Goal: Navigation & Orientation: Find specific page/section

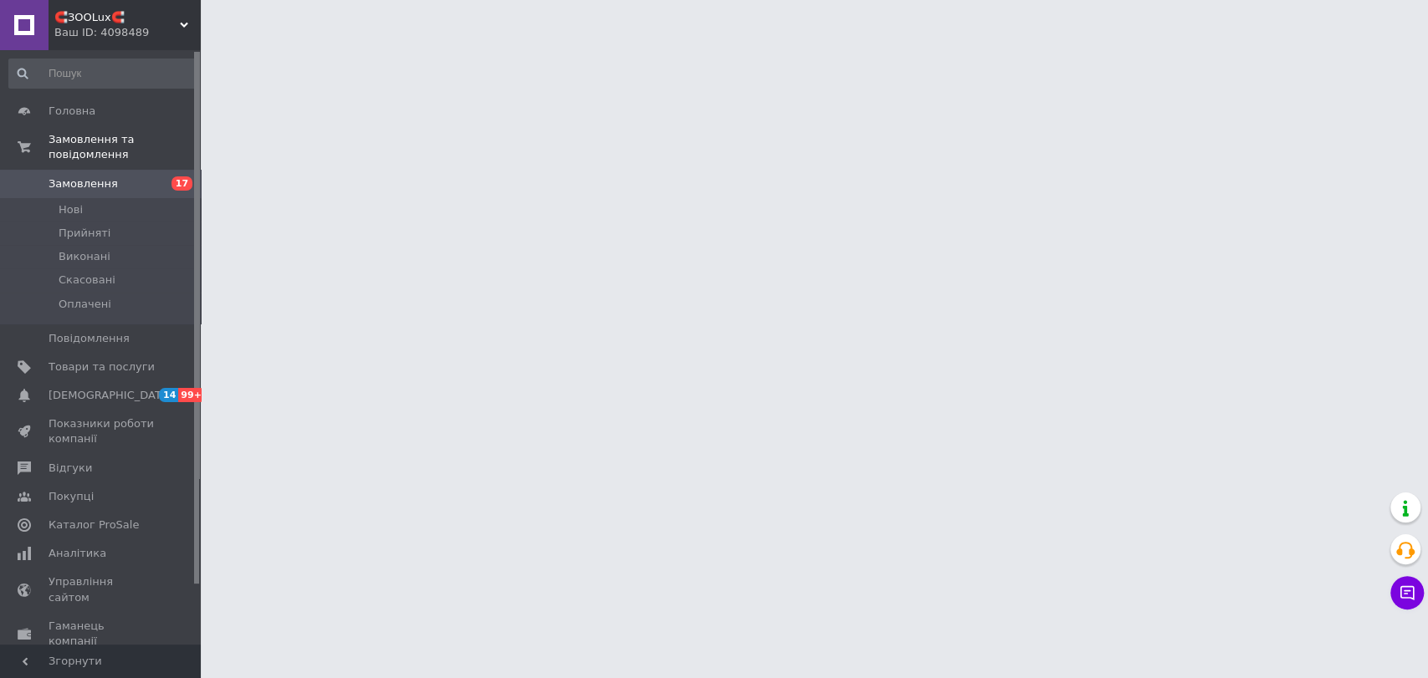
click at [141, 25] on div "Ваш ID: 4098489" at bounding box center [127, 32] width 146 height 15
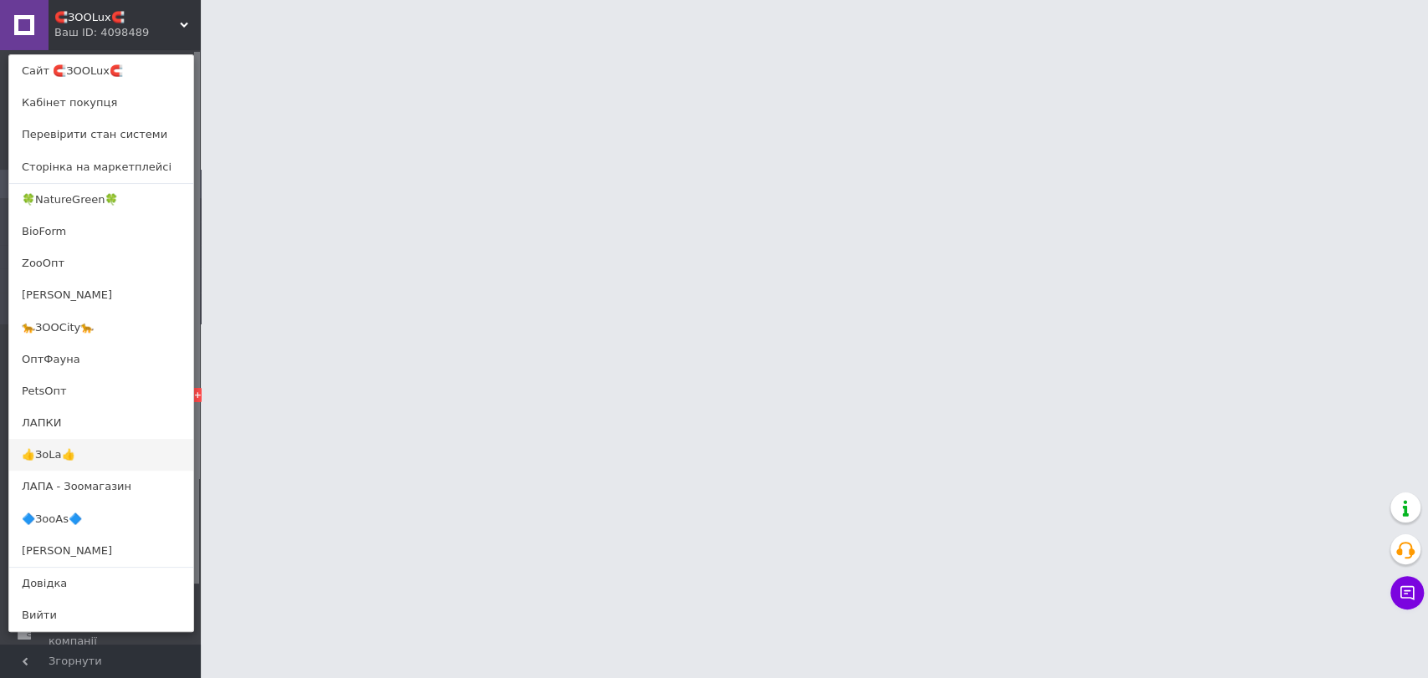
click at [47, 453] on link "👍ЗоLa👍" at bounding box center [101, 455] width 184 height 32
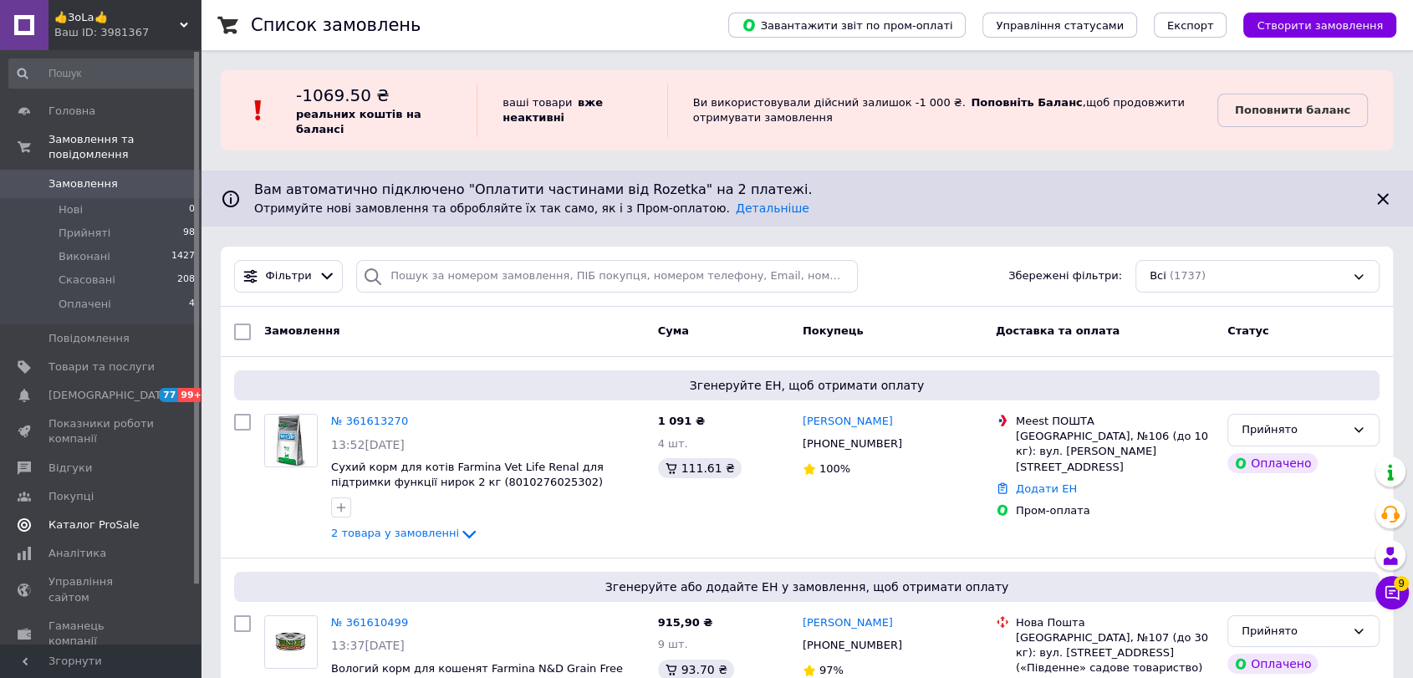
click at [100, 518] on span "Каталог ProSale" at bounding box center [94, 525] width 90 height 15
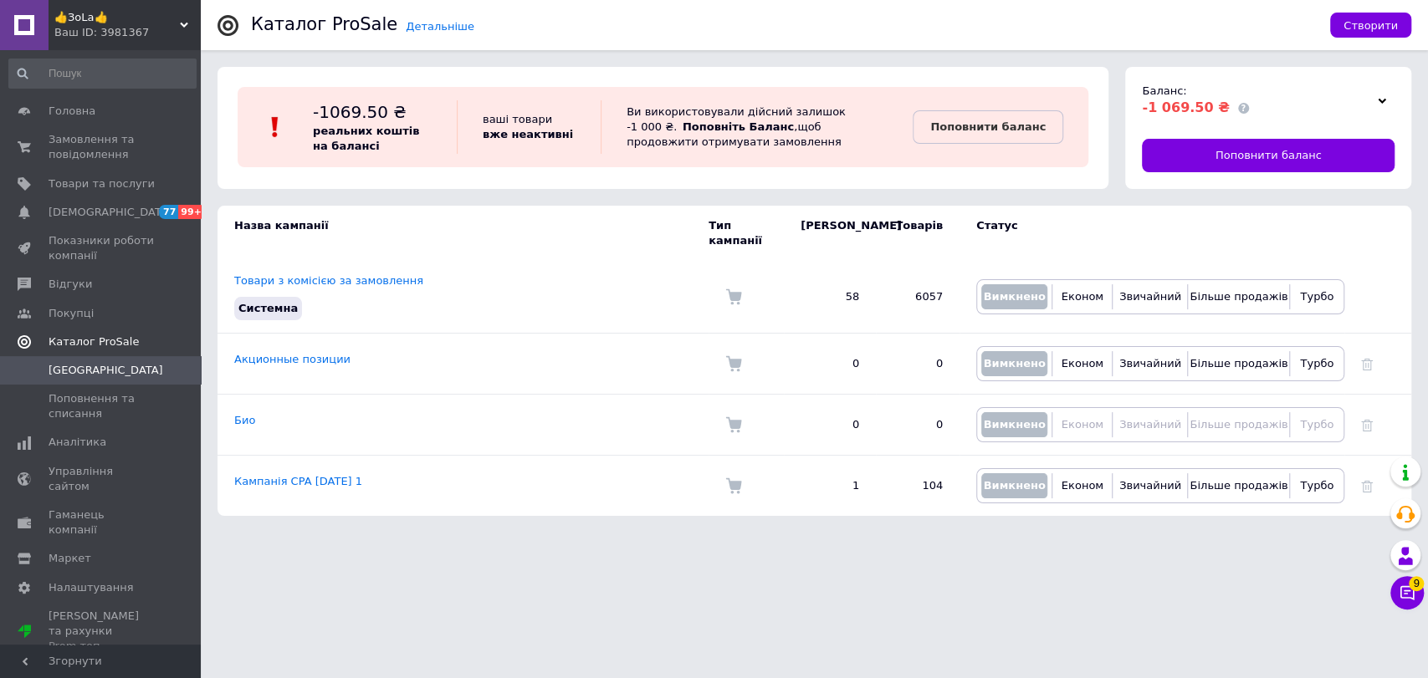
click at [87, 344] on span "Каталог ProSale" at bounding box center [94, 342] width 90 height 15
click at [106, 346] on span "Каталог ProSale" at bounding box center [94, 342] width 90 height 15
click at [85, 149] on span "Замовлення та повідомлення" at bounding box center [102, 147] width 106 height 30
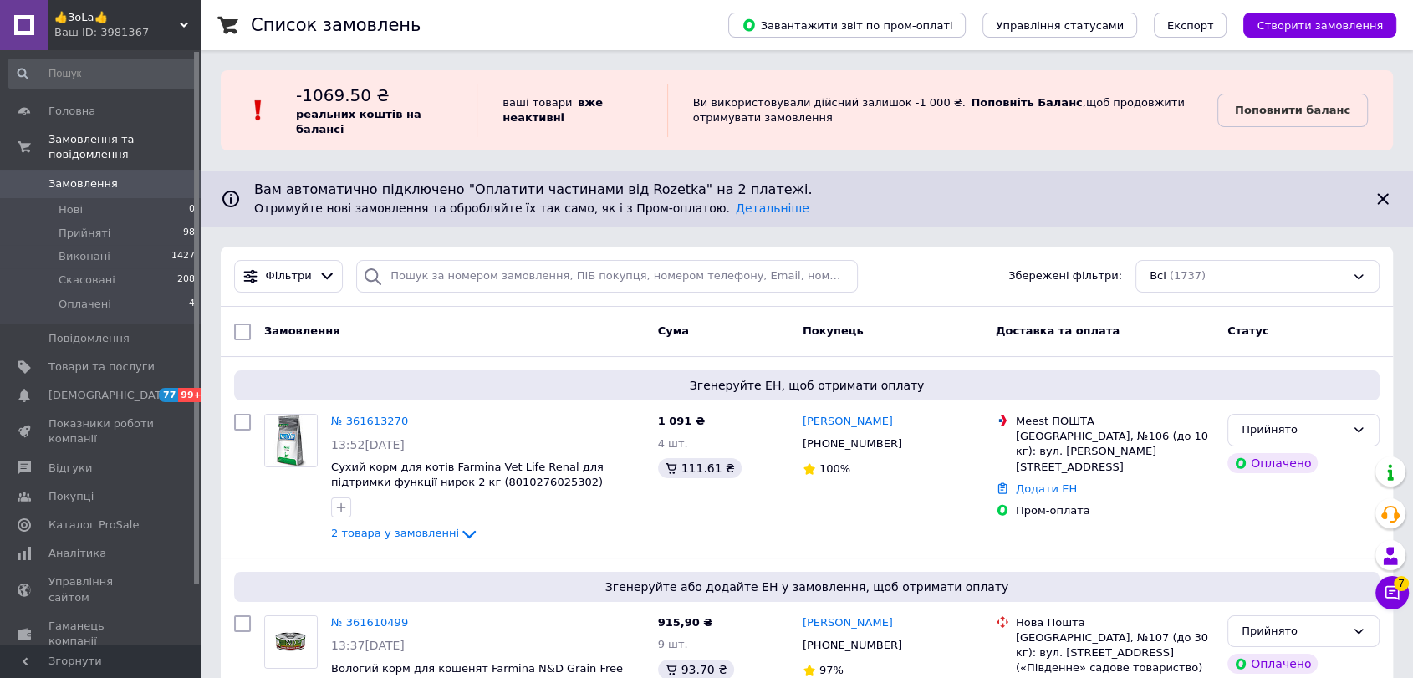
click at [161, 22] on span "👍ЗоLa👍" at bounding box center [116, 17] width 125 height 15
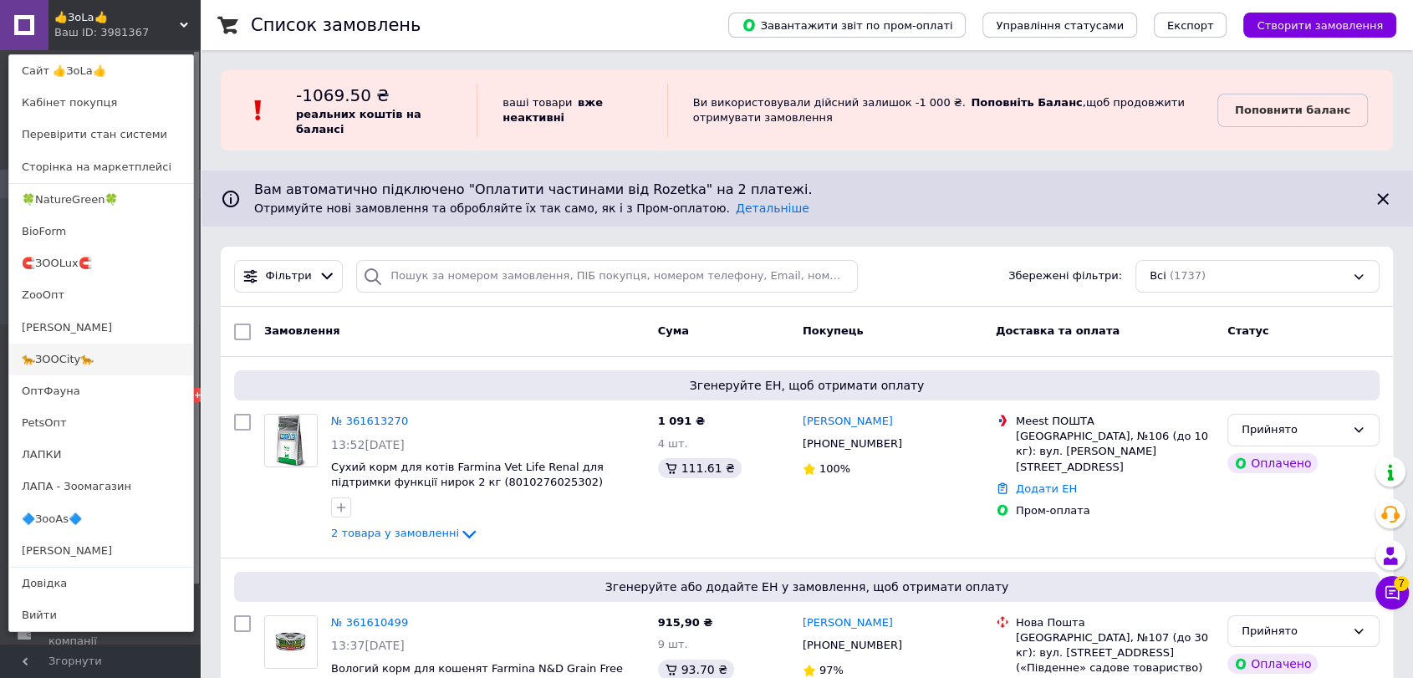
click at [57, 359] on link "🐆ЗООCity🐆" at bounding box center [101, 360] width 184 height 32
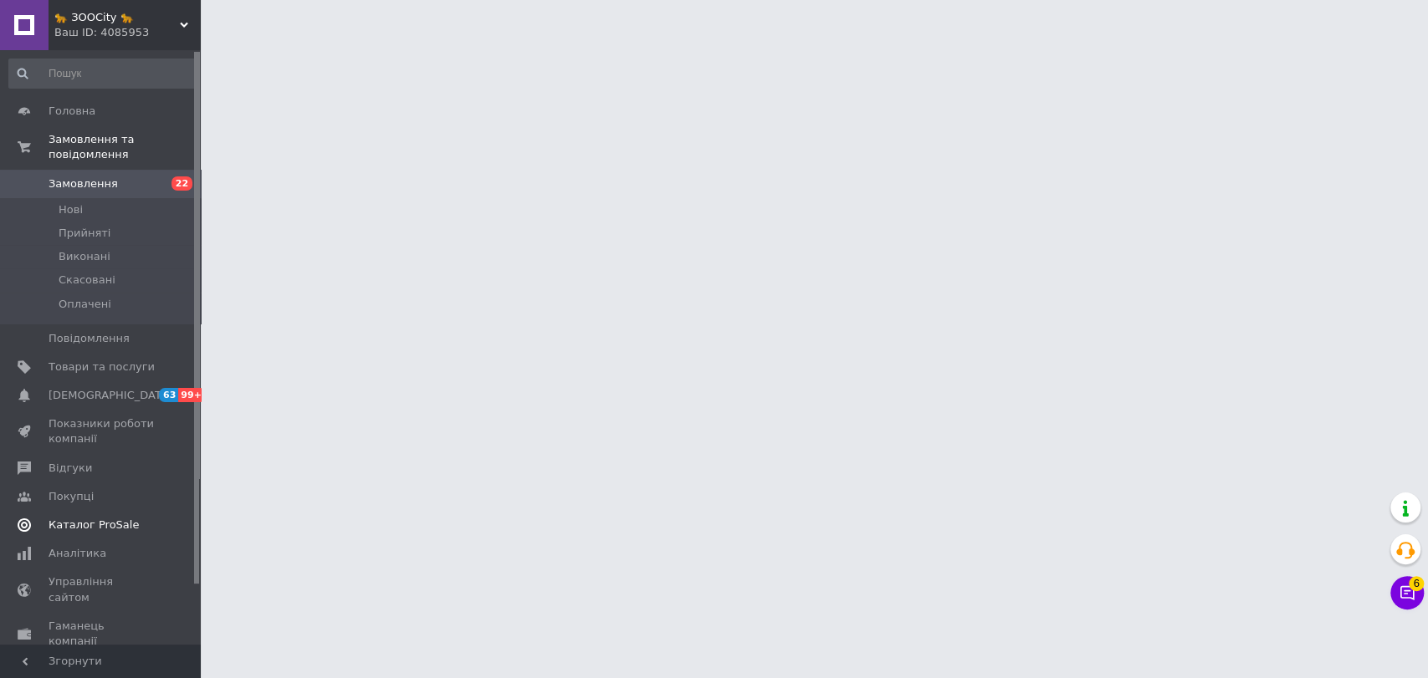
click at [84, 518] on span "Каталог ProSale" at bounding box center [94, 525] width 90 height 15
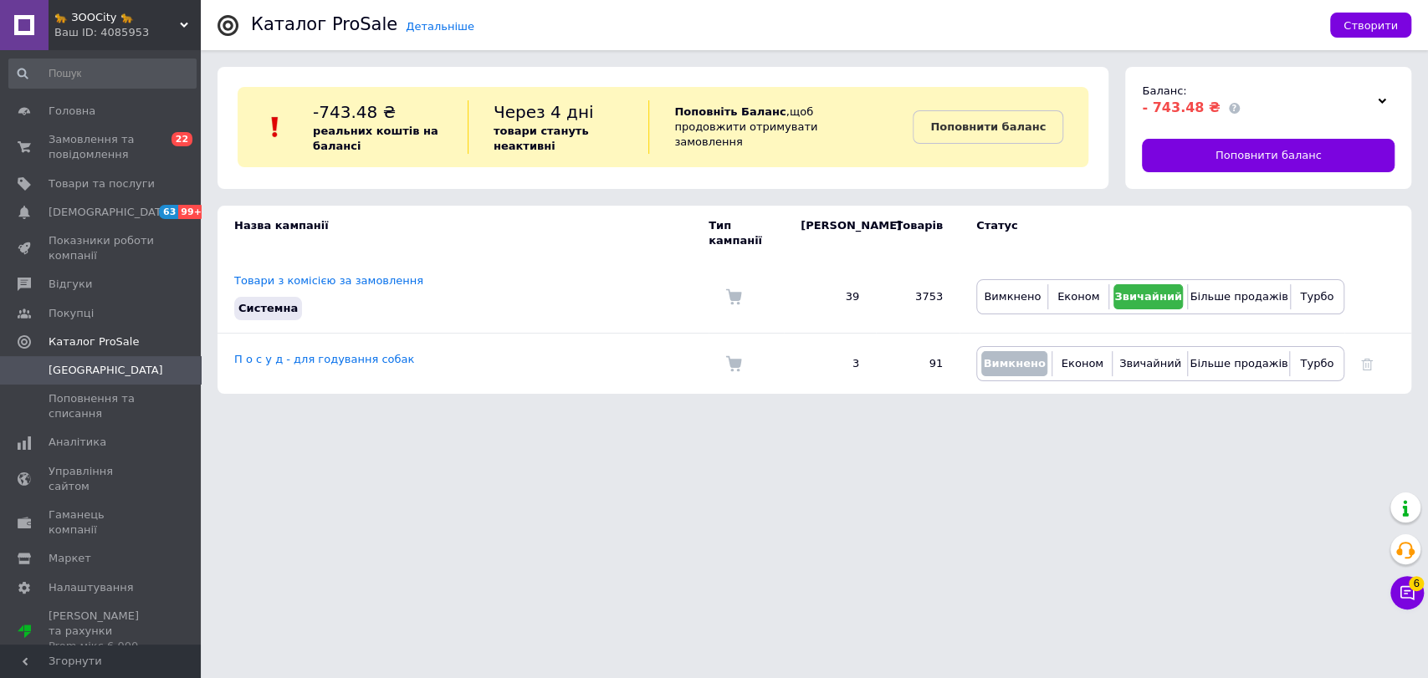
click at [154, 25] on div "Ваш ID: 4085953" at bounding box center [127, 32] width 146 height 15
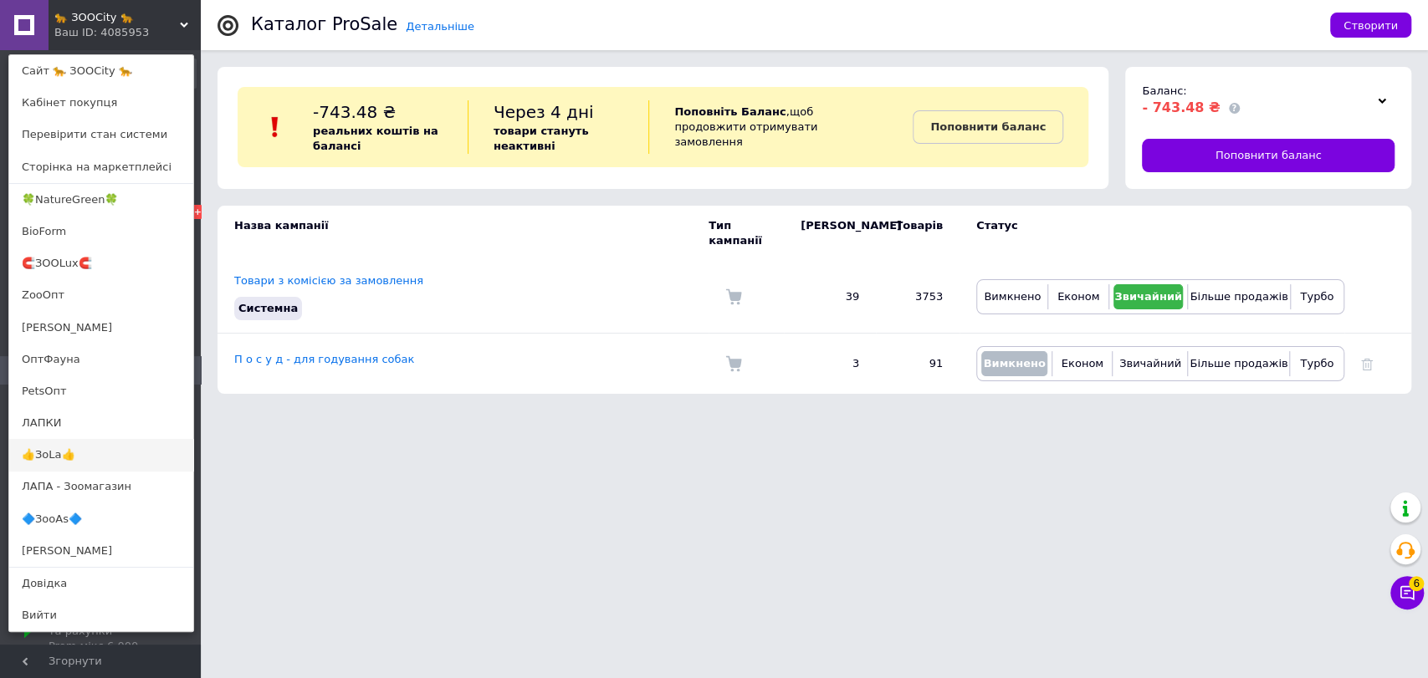
click at [52, 462] on link "👍ЗоLa👍" at bounding box center [101, 455] width 184 height 32
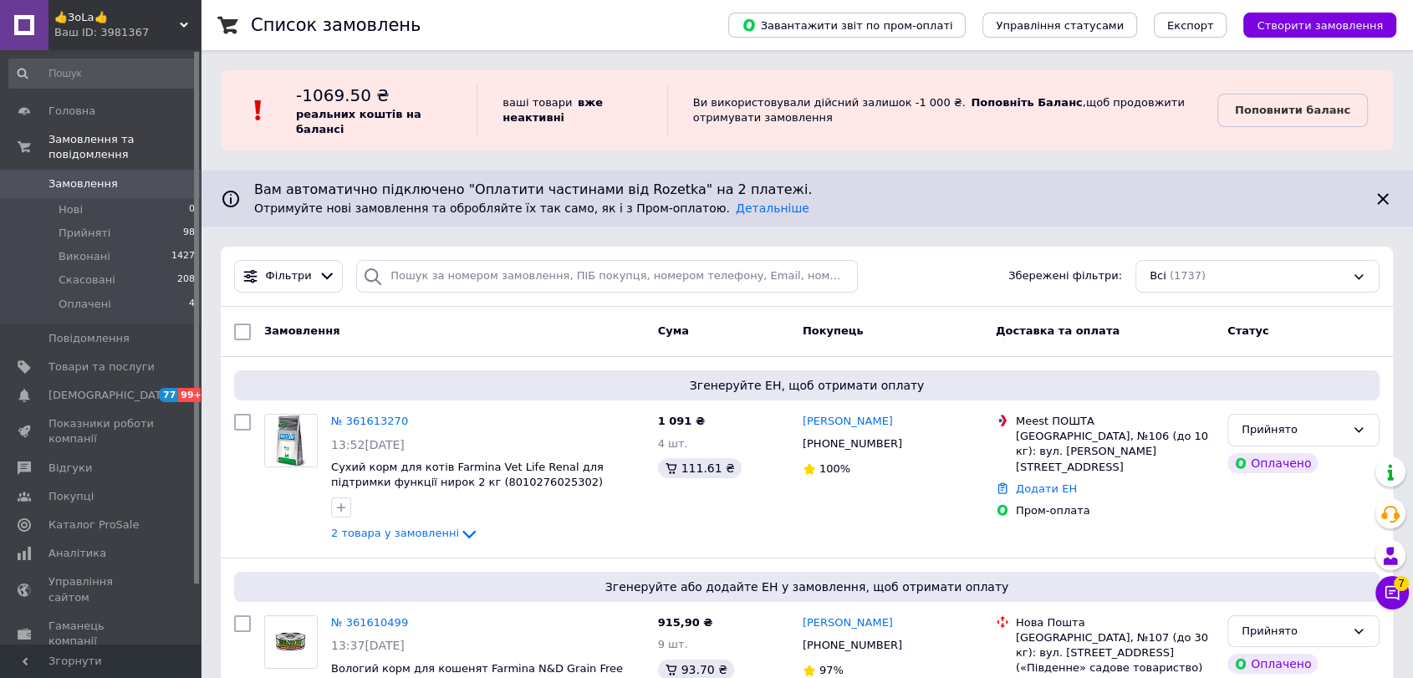
click at [147, 44] on div "👍ЗоLa👍 Ваш ID: 3981367" at bounding box center [125, 25] width 152 height 50
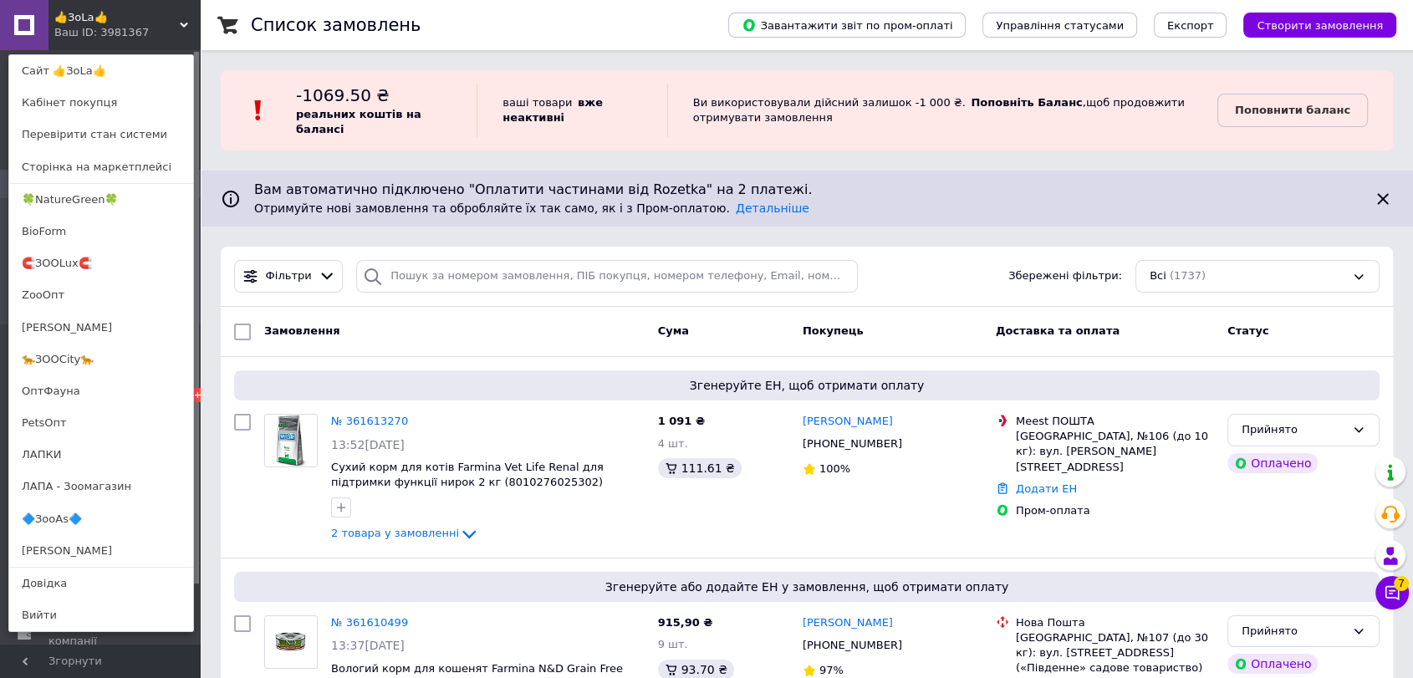
click at [164, 33] on div "👍ЗоLa👍 Ваш ID: 3981367 Сайт 👍ЗоLa👍 Кабінет покупця Перевірити стан системи Стор…" at bounding box center [100, 25] width 201 height 50
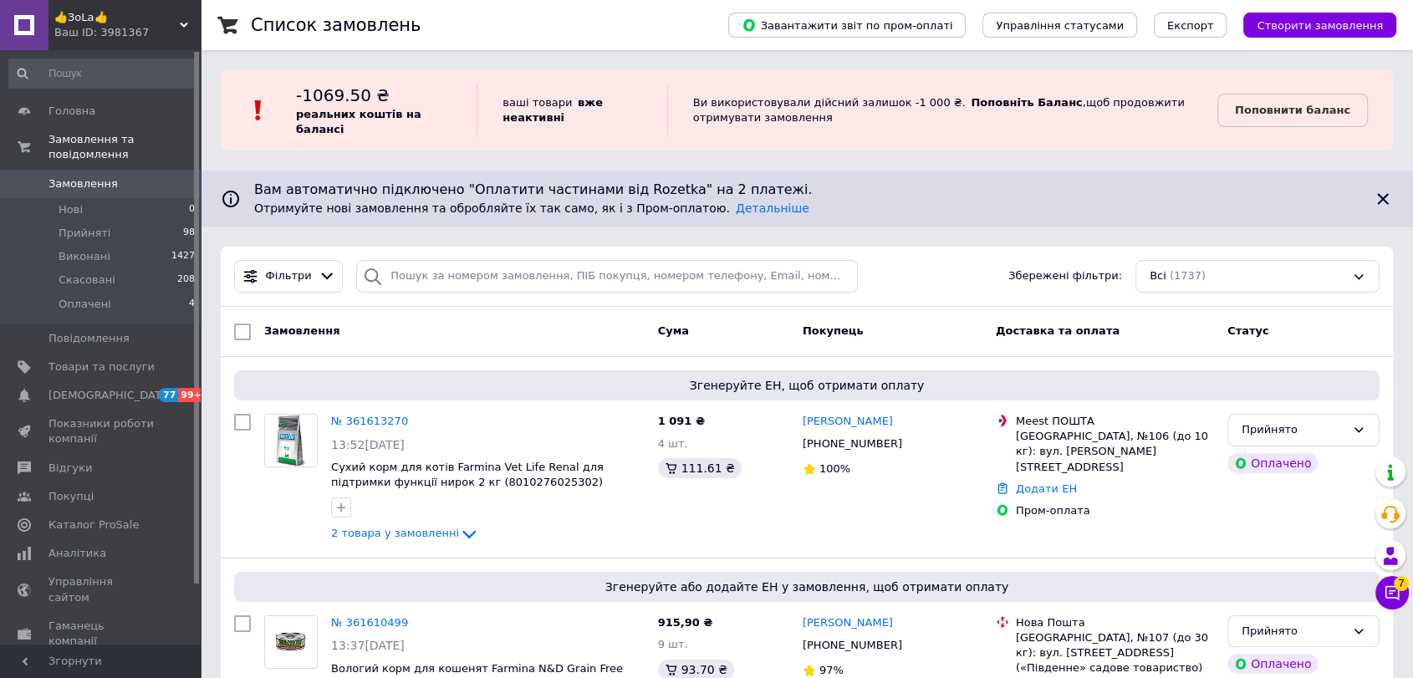
click at [160, 42] on div "👍ЗоLa👍 Ваш ID: 3981367" at bounding box center [125, 25] width 152 height 50
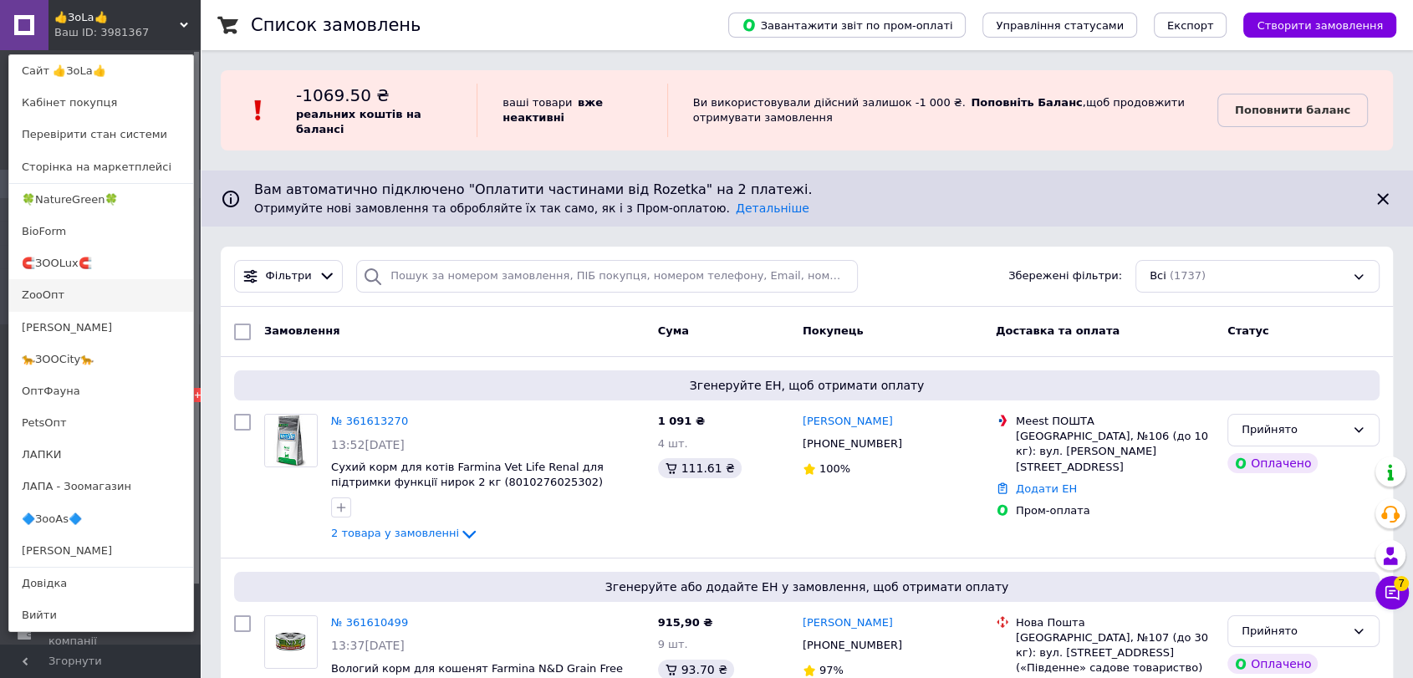
click at [45, 296] on link "ZooОпт" at bounding box center [101, 295] width 184 height 32
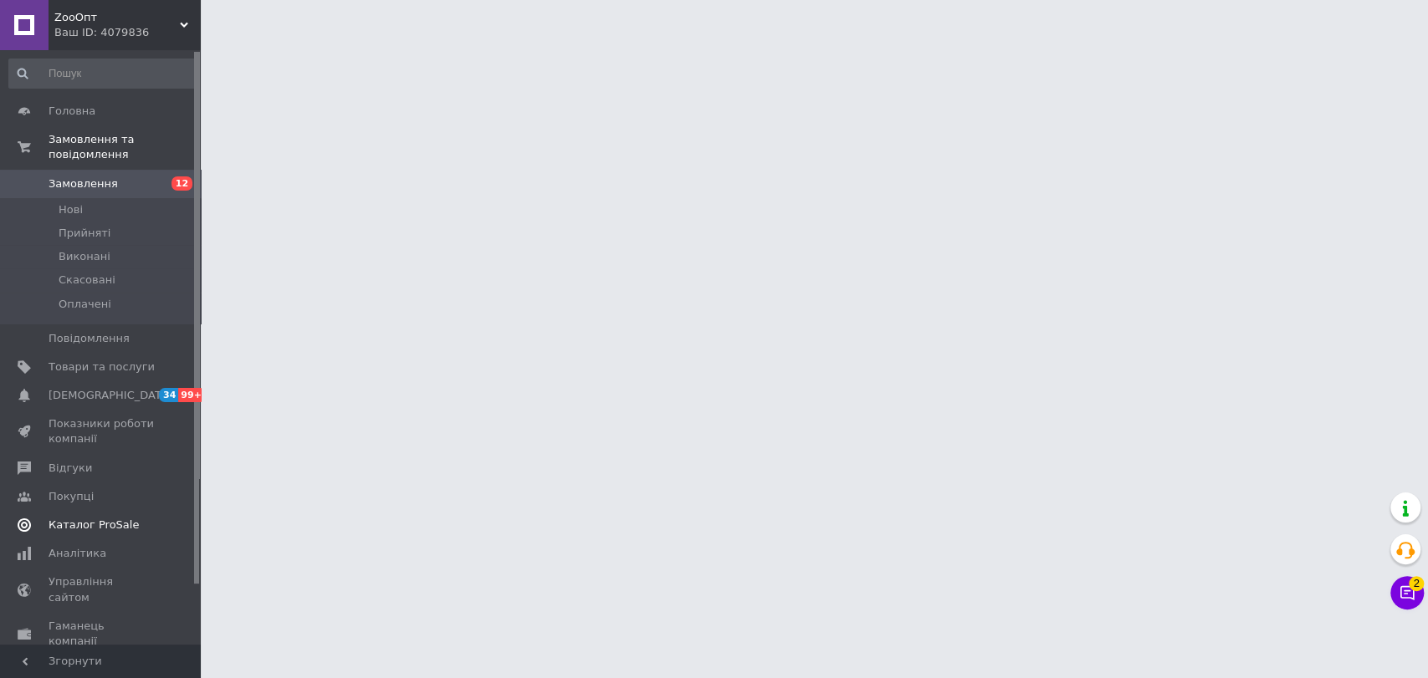
click at [91, 518] on span "Каталог ProSale" at bounding box center [94, 525] width 90 height 15
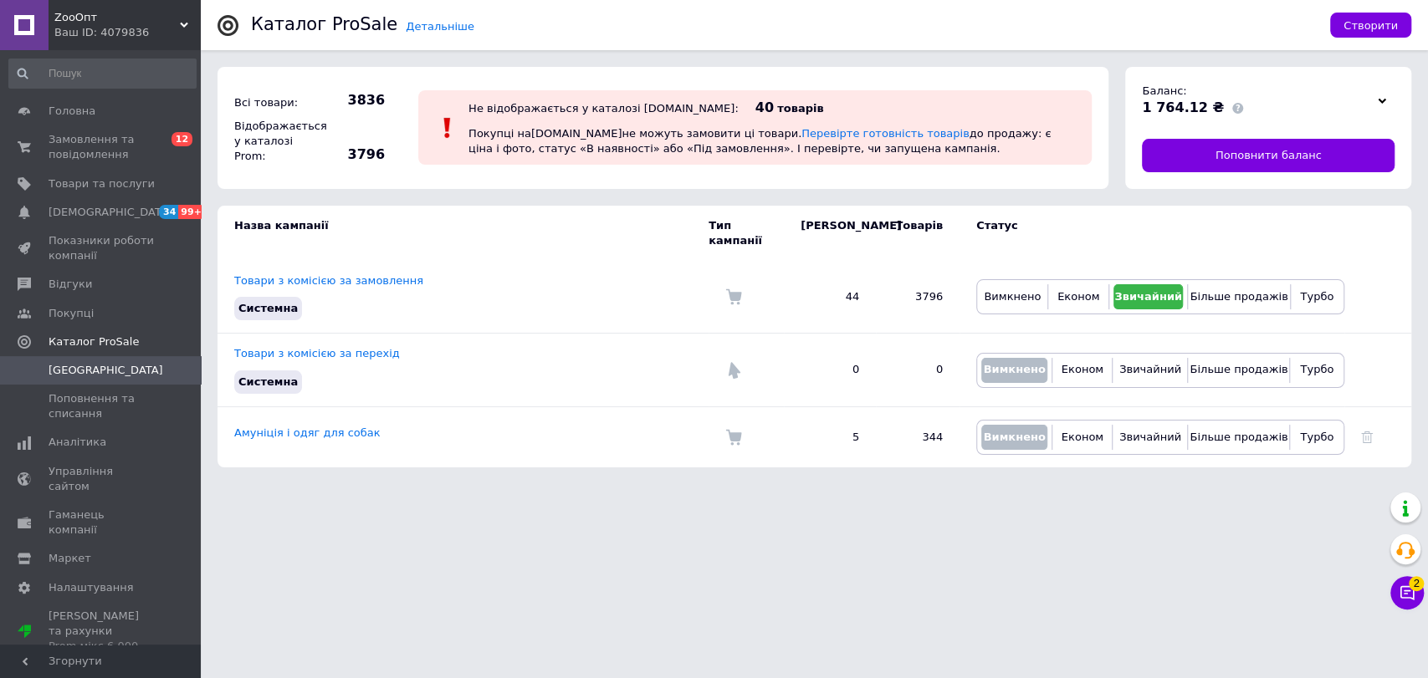
click at [148, 34] on div "Ваш ID: 4079836" at bounding box center [127, 32] width 146 height 15
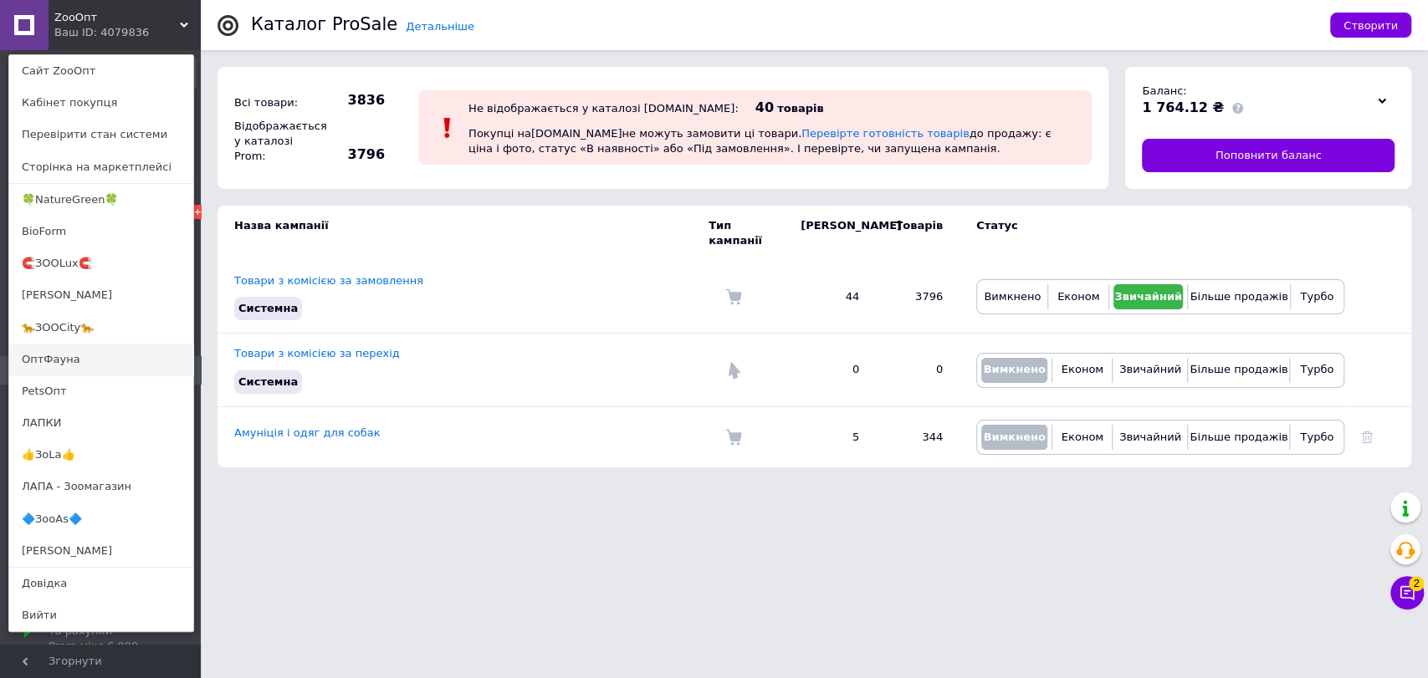
click at [68, 359] on link "ОптФауна" at bounding box center [101, 360] width 184 height 32
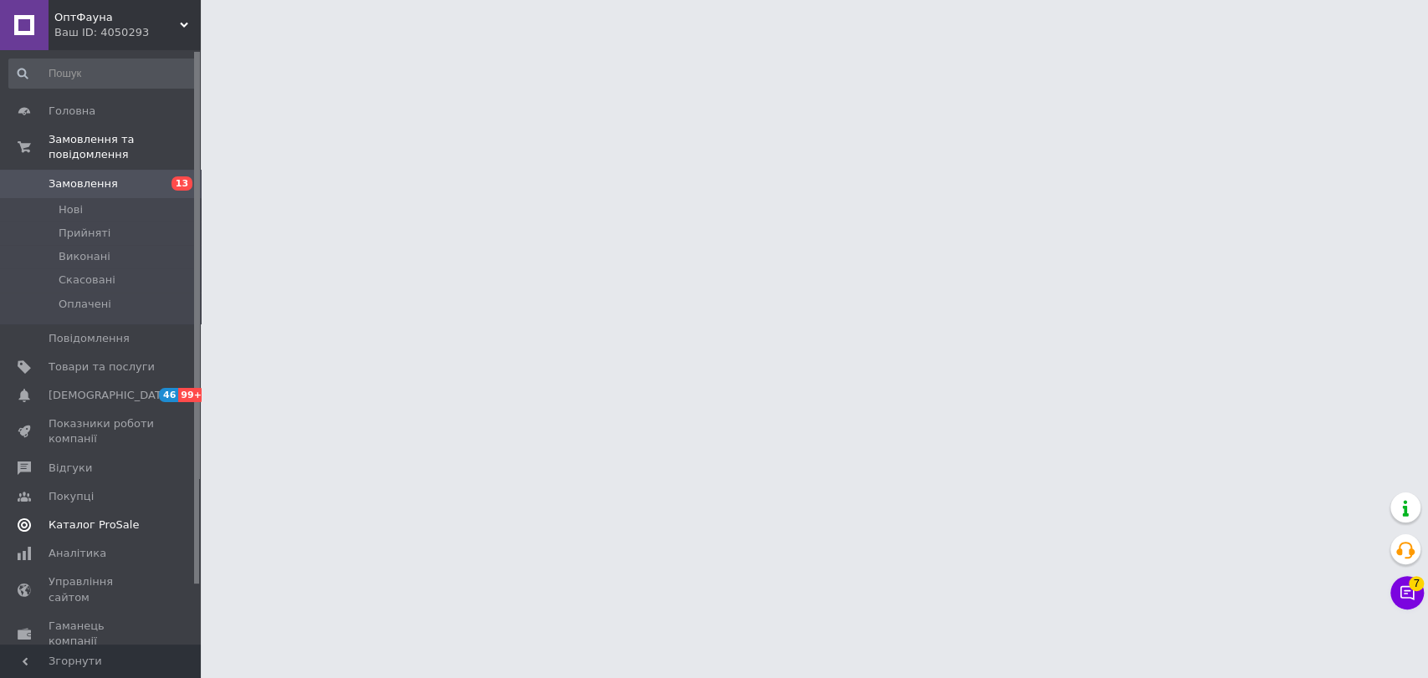
click at [79, 518] on span "Каталог ProSale" at bounding box center [94, 525] width 90 height 15
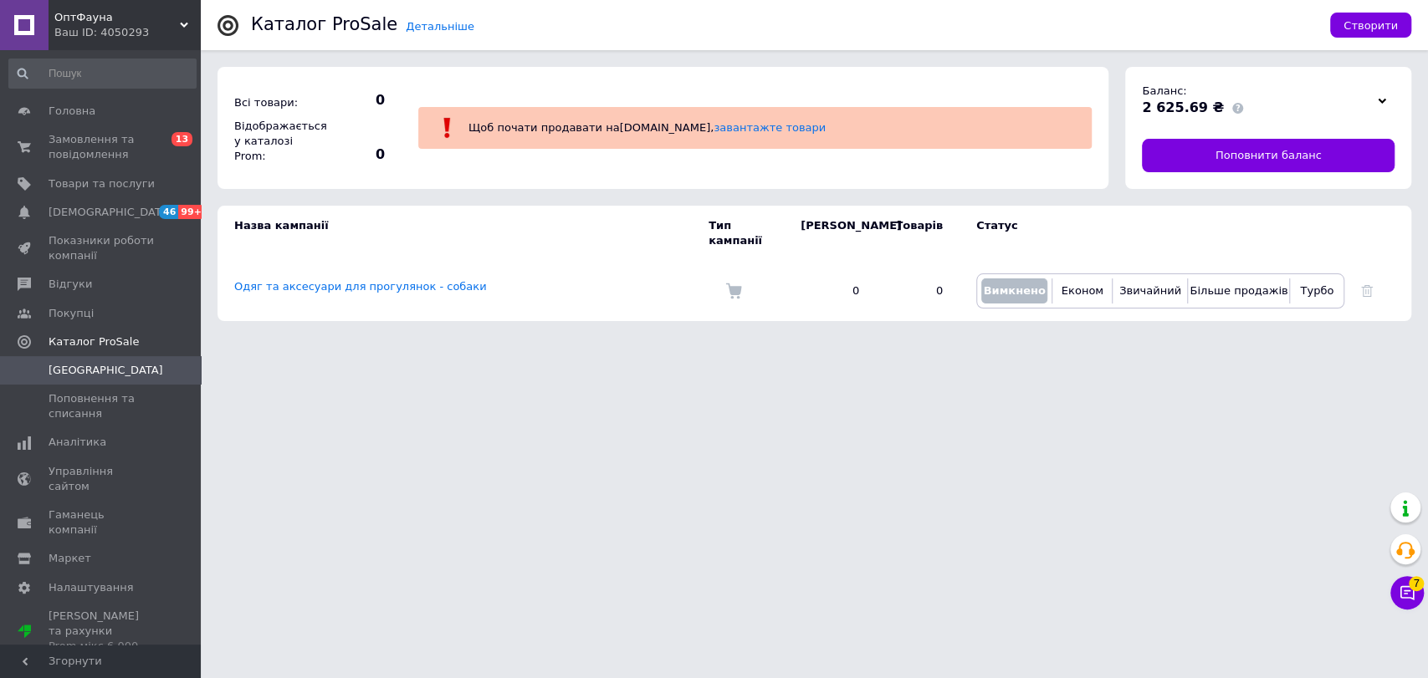
click at [155, 28] on div "Ваш ID: 4050293" at bounding box center [127, 32] width 146 height 15
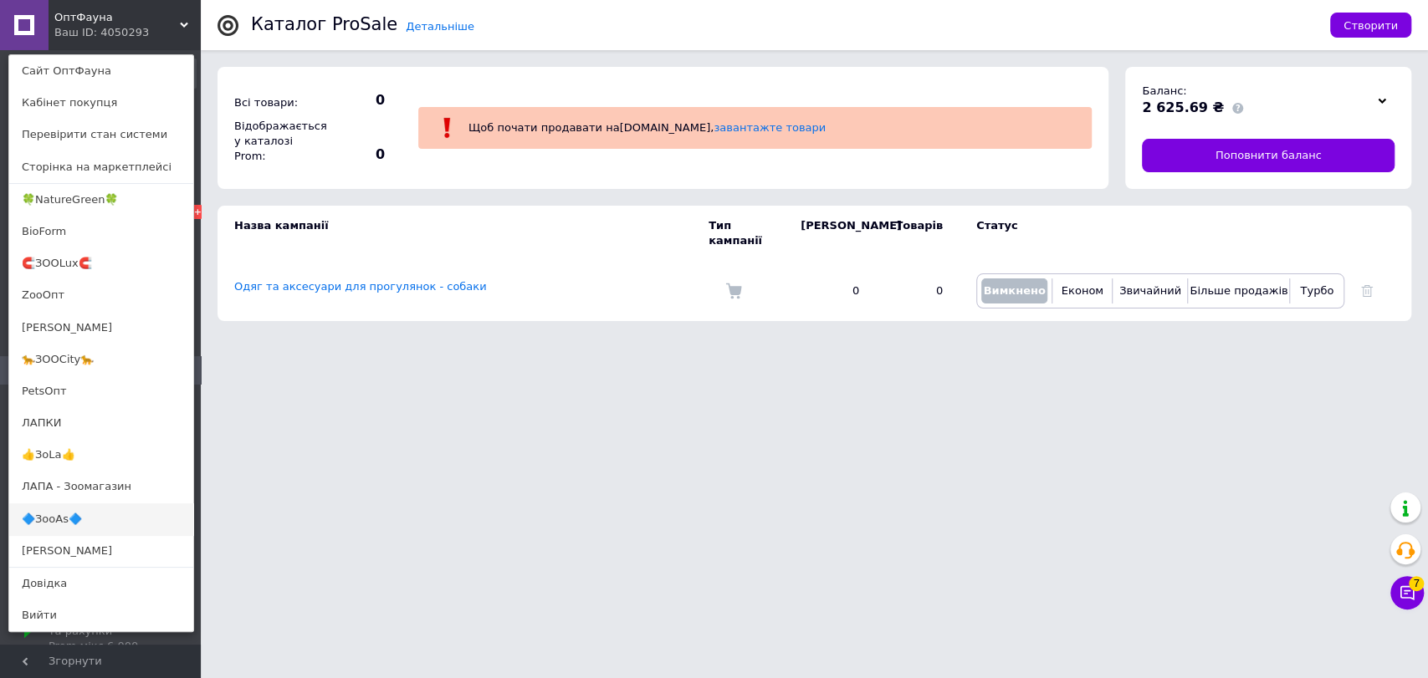
click at [51, 524] on link "🔷ЗооАs🔷" at bounding box center [101, 519] width 184 height 32
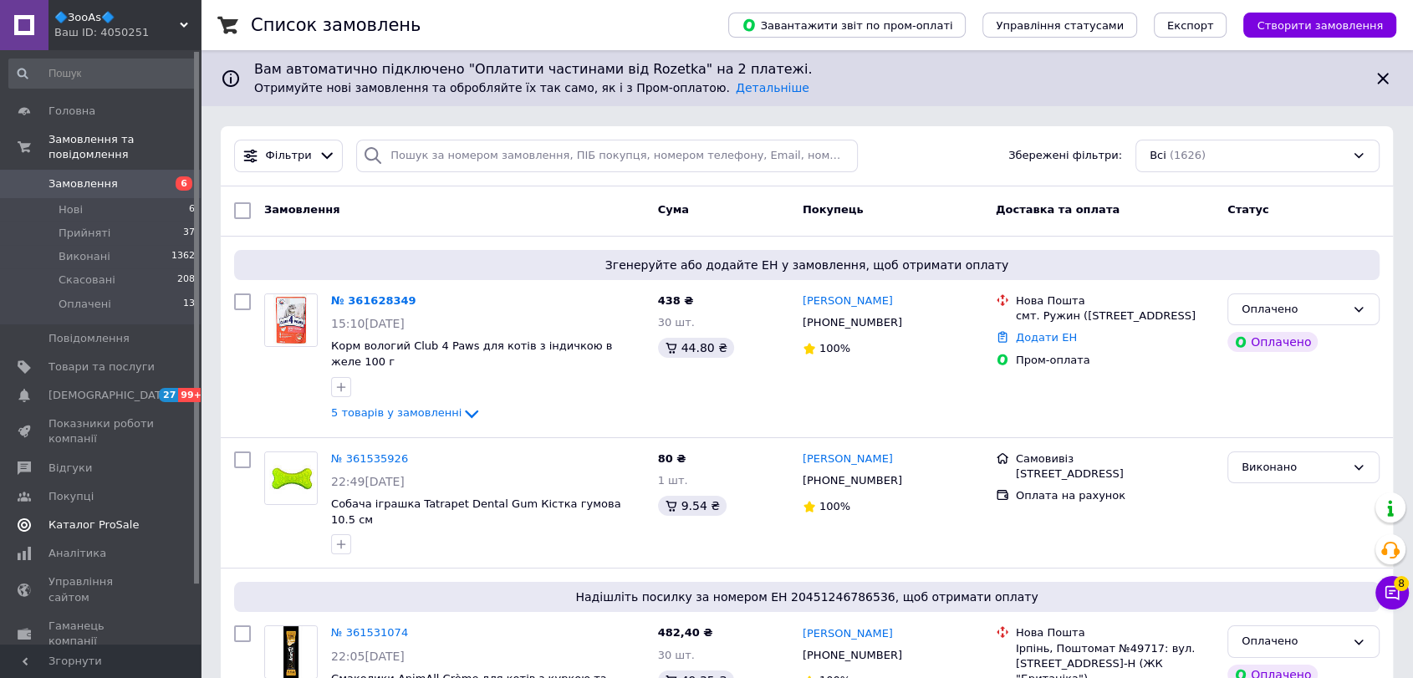
click at [100, 518] on span "Каталог ProSale" at bounding box center [94, 525] width 90 height 15
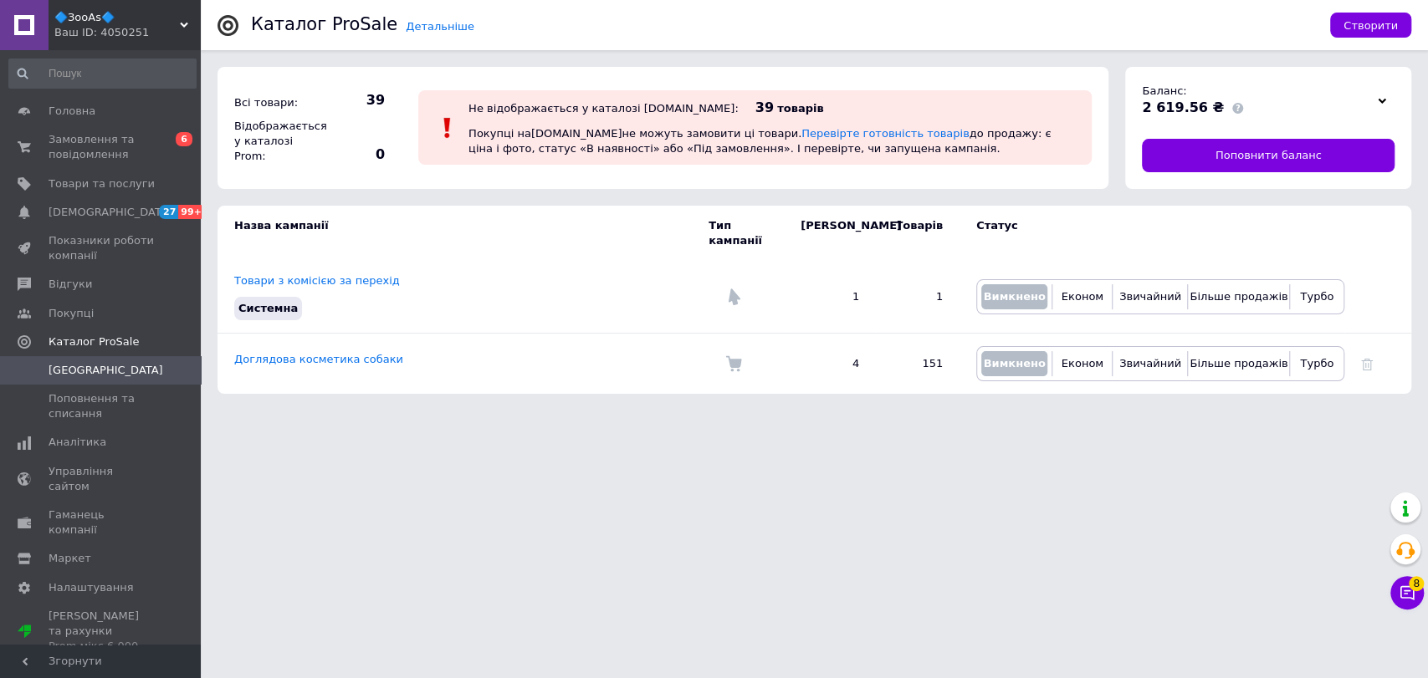
click at [146, 19] on span "🔷ЗооАs🔷" at bounding box center [116, 17] width 125 height 15
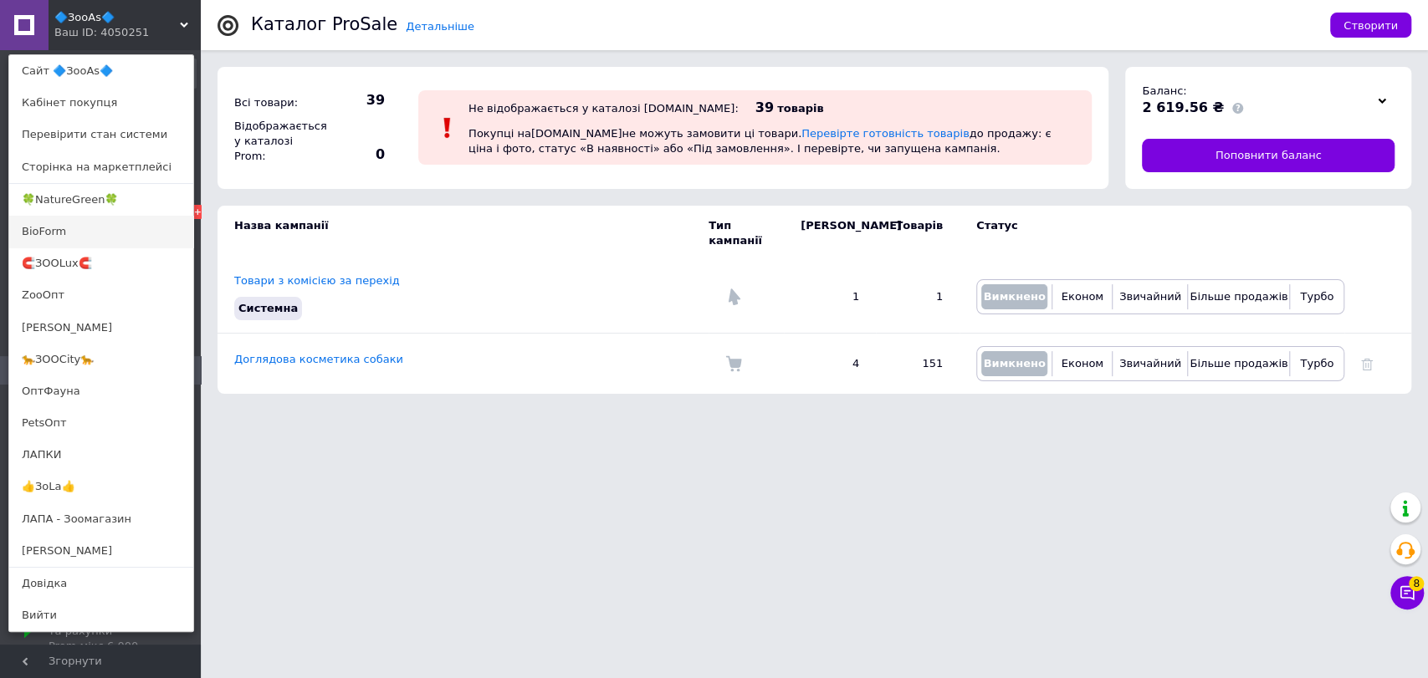
click at [44, 229] on link "BioForm" at bounding box center [101, 232] width 184 height 32
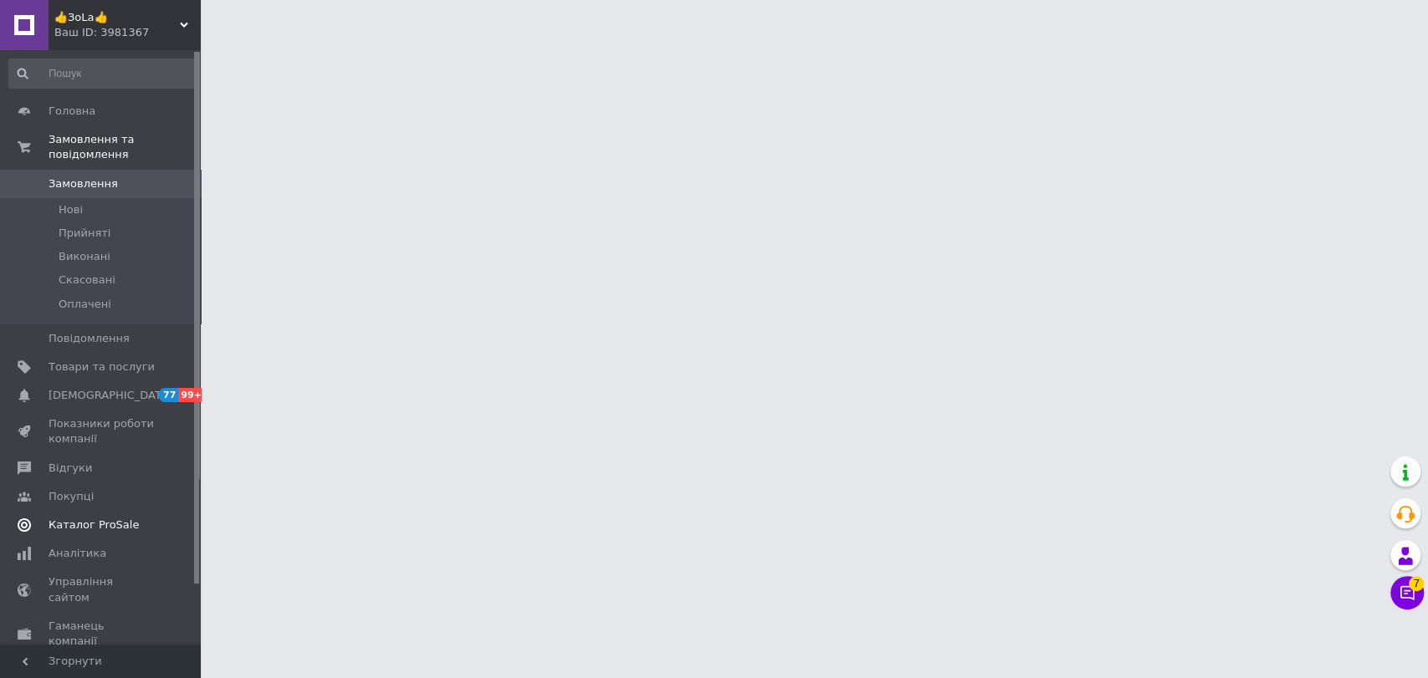
click at [81, 518] on span "Каталог ProSale" at bounding box center [94, 525] width 90 height 15
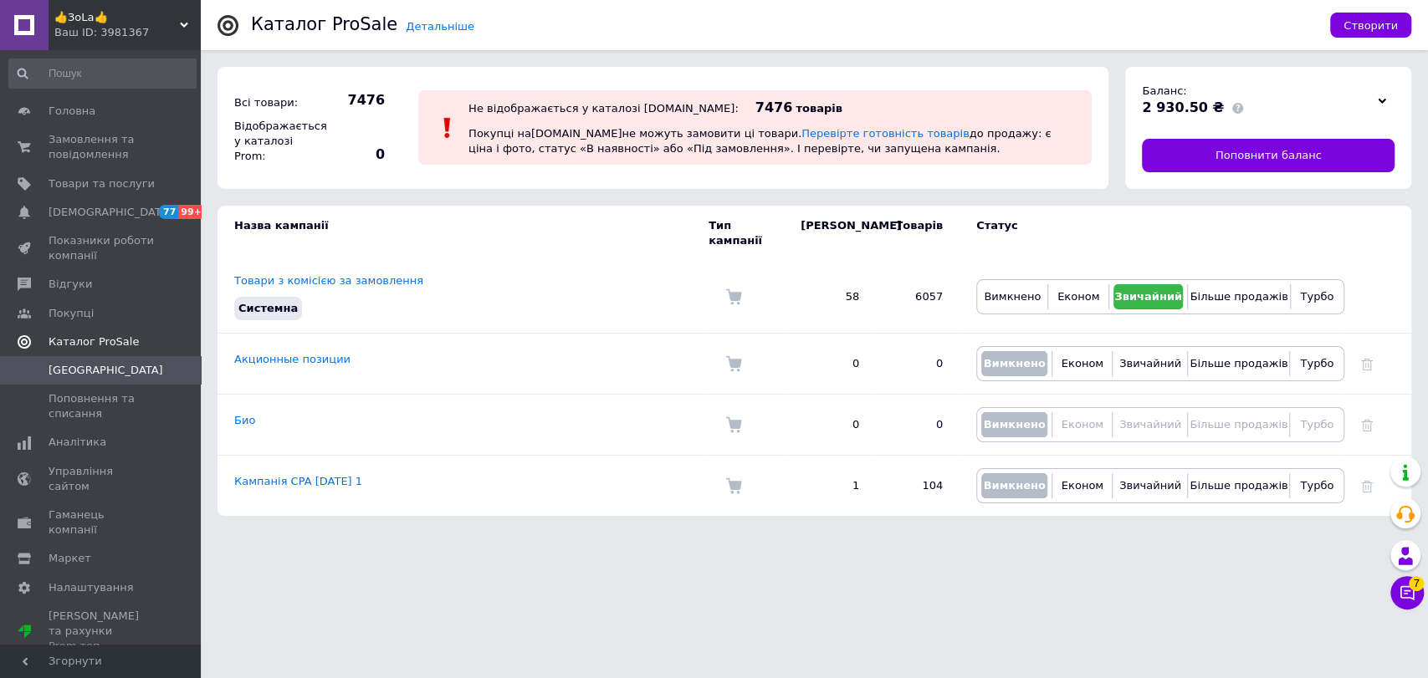
click at [93, 338] on span "Каталог ProSale" at bounding box center [94, 342] width 90 height 15
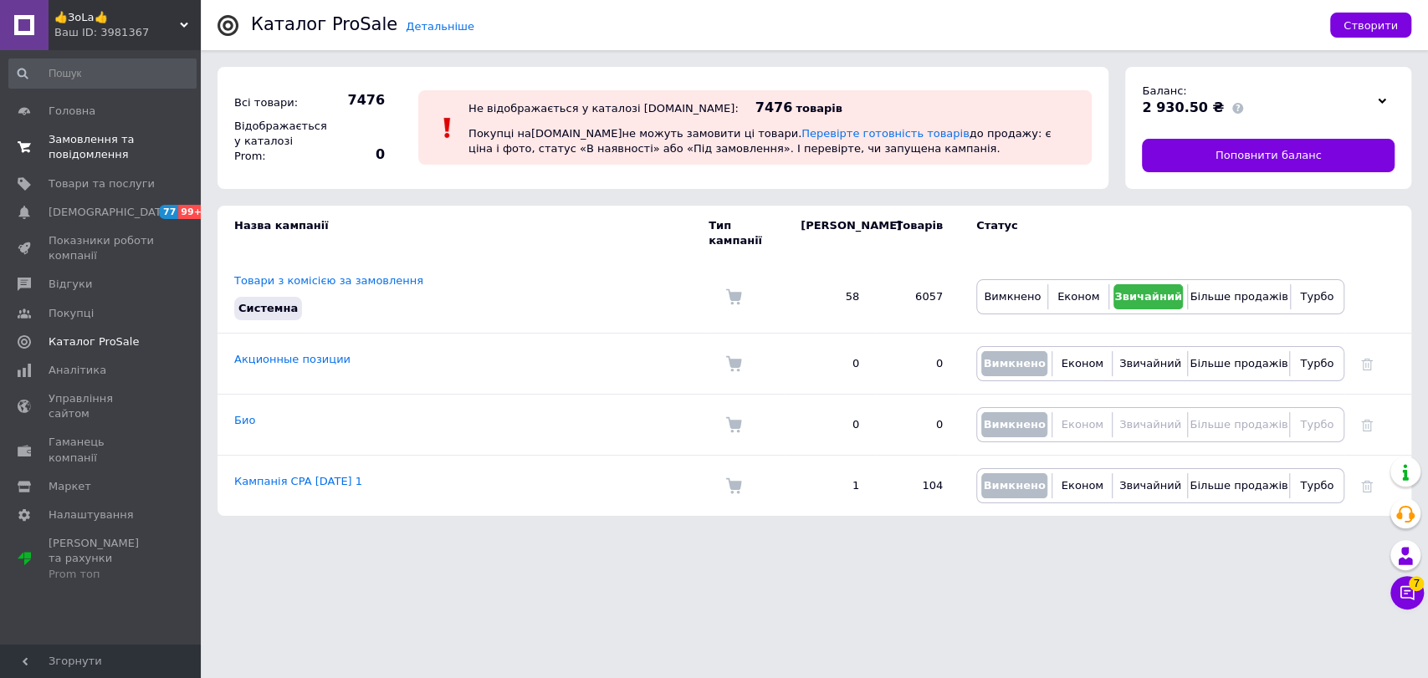
click at [74, 155] on span "Замовлення та повідомлення" at bounding box center [102, 147] width 106 height 30
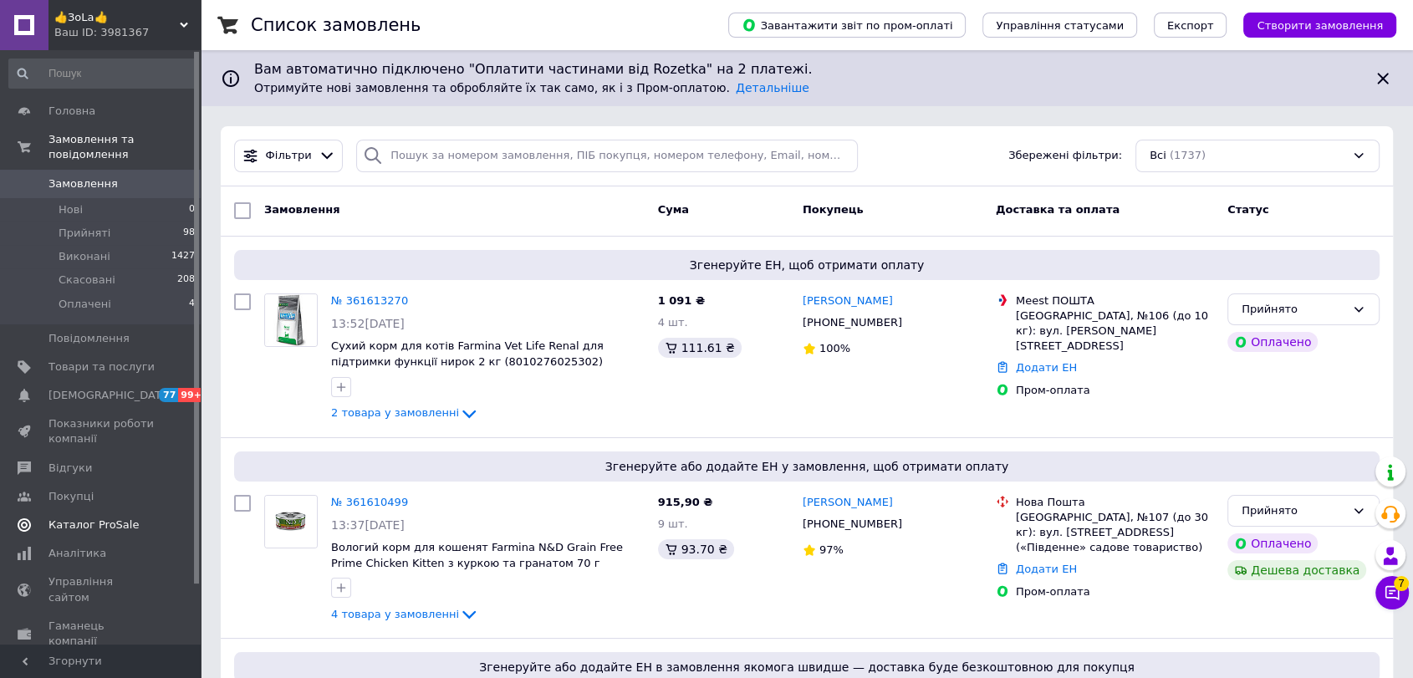
click at [78, 518] on span "Каталог ProSale" at bounding box center [94, 525] width 90 height 15
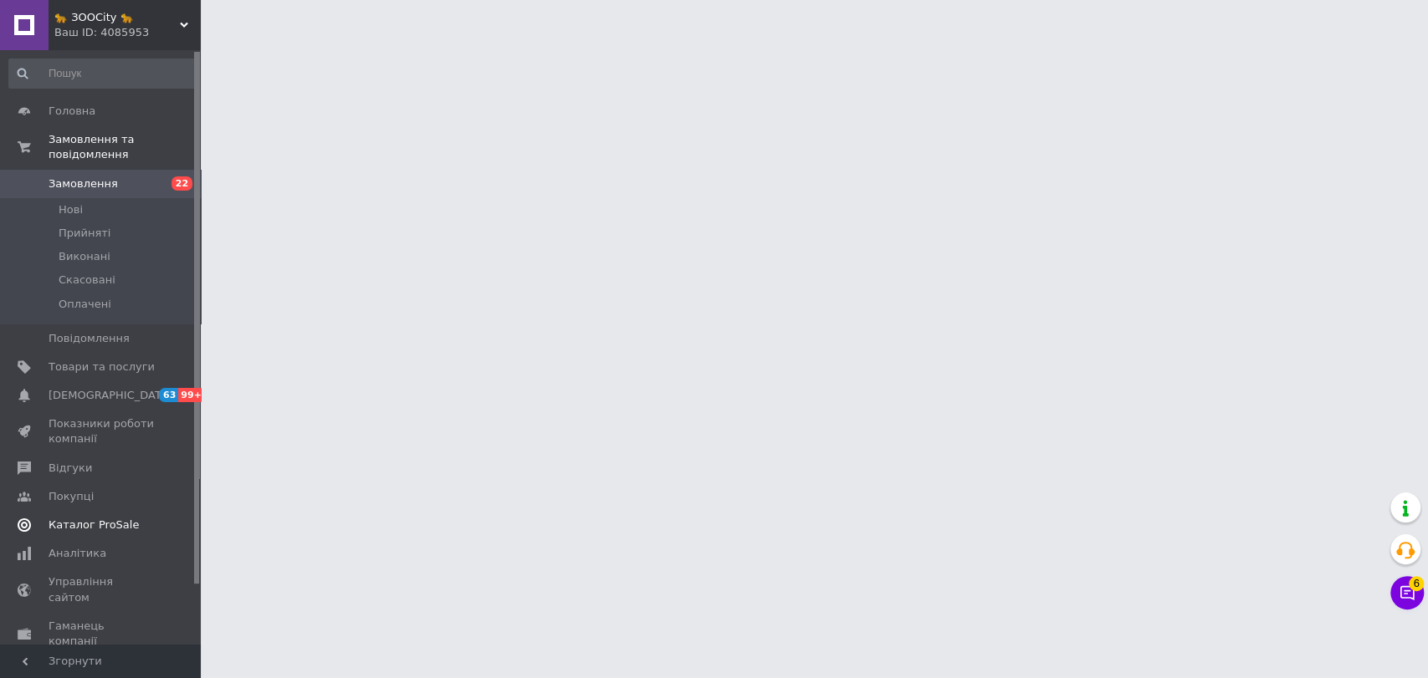
click at [71, 518] on span "Каталог ProSale" at bounding box center [94, 525] width 90 height 15
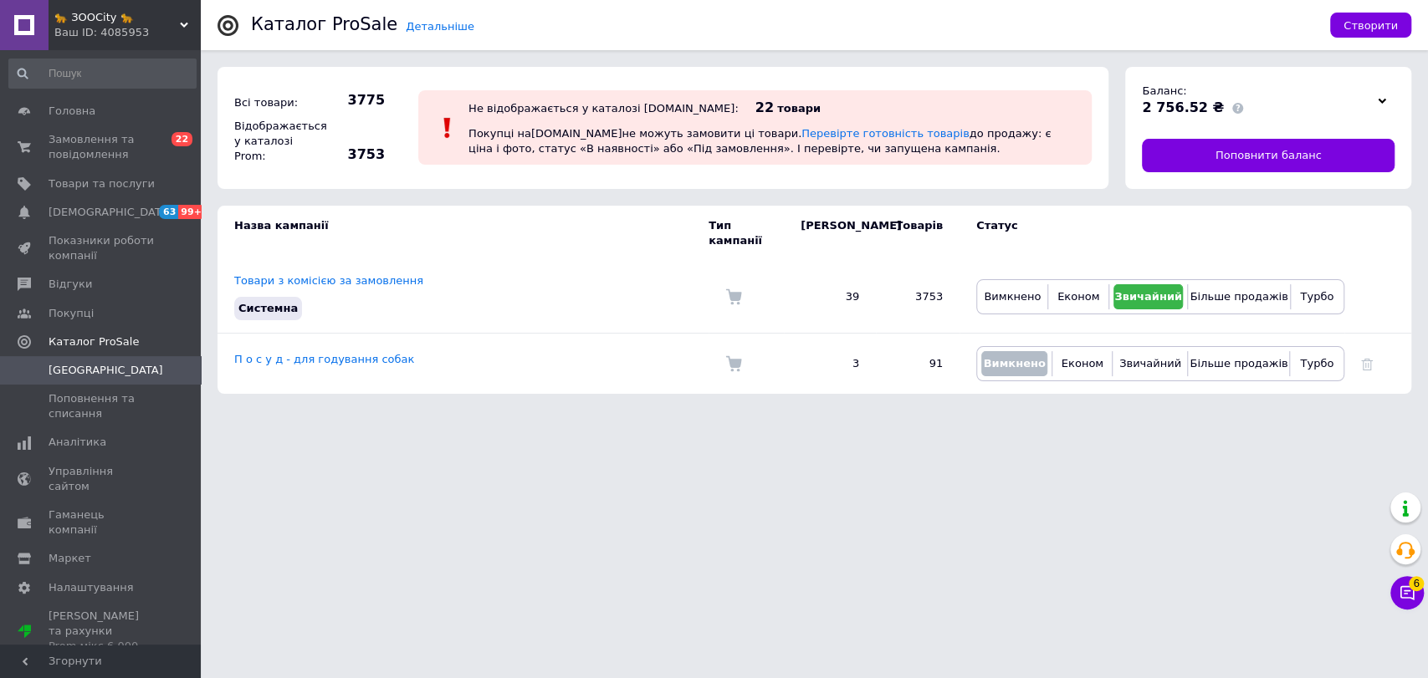
click at [147, 18] on span "🐆 ЗООCity 🐆" at bounding box center [116, 17] width 125 height 15
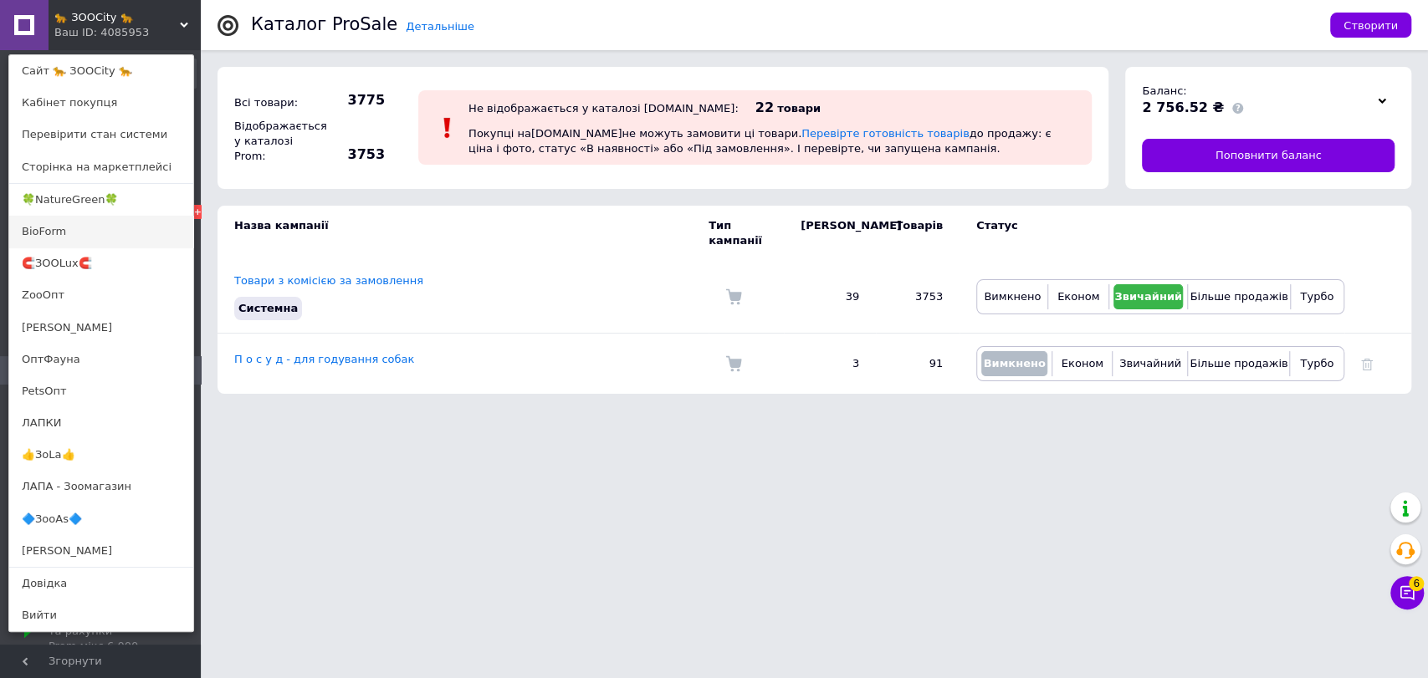
click at [59, 237] on link "BioForm" at bounding box center [101, 232] width 184 height 32
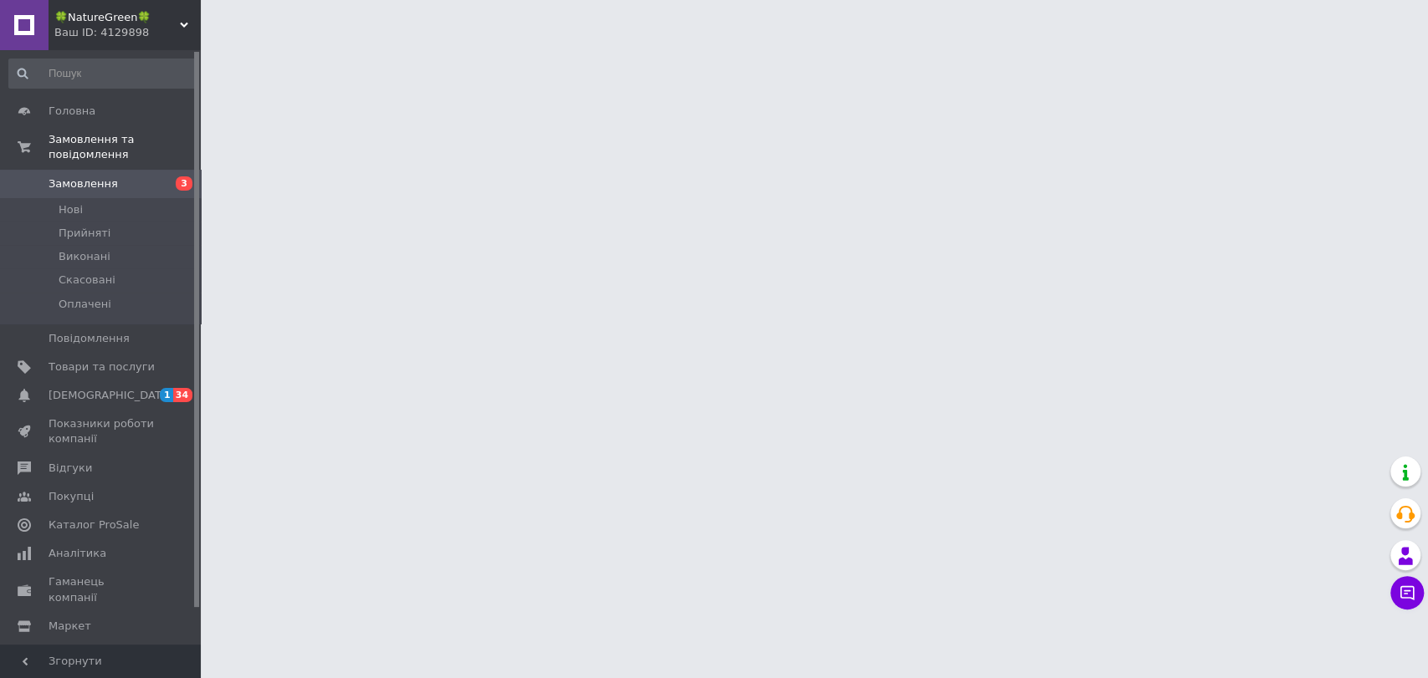
click at [146, 42] on div "🍀NatureGreen🍀 Ваш ID: 4129898" at bounding box center [125, 25] width 152 height 50
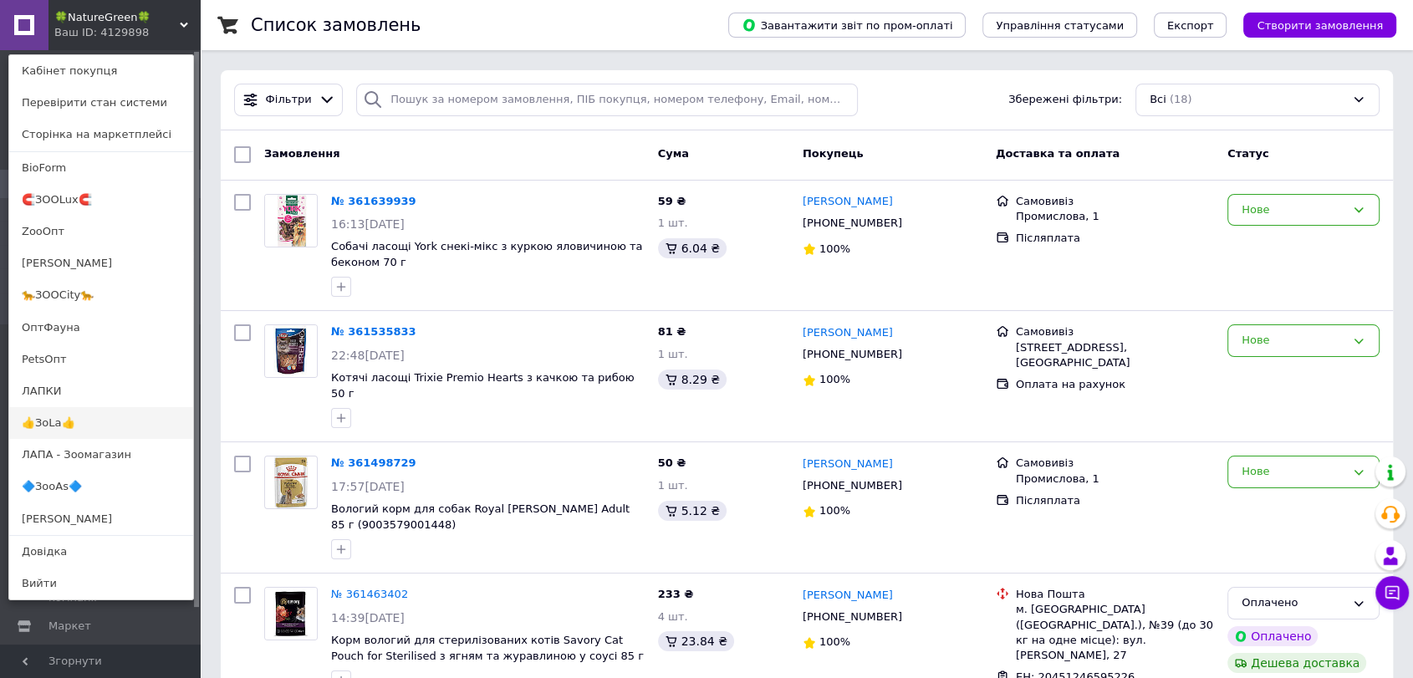
click at [46, 426] on link "👍ЗоLa👍" at bounding box center [101, 423] width 184 height 32
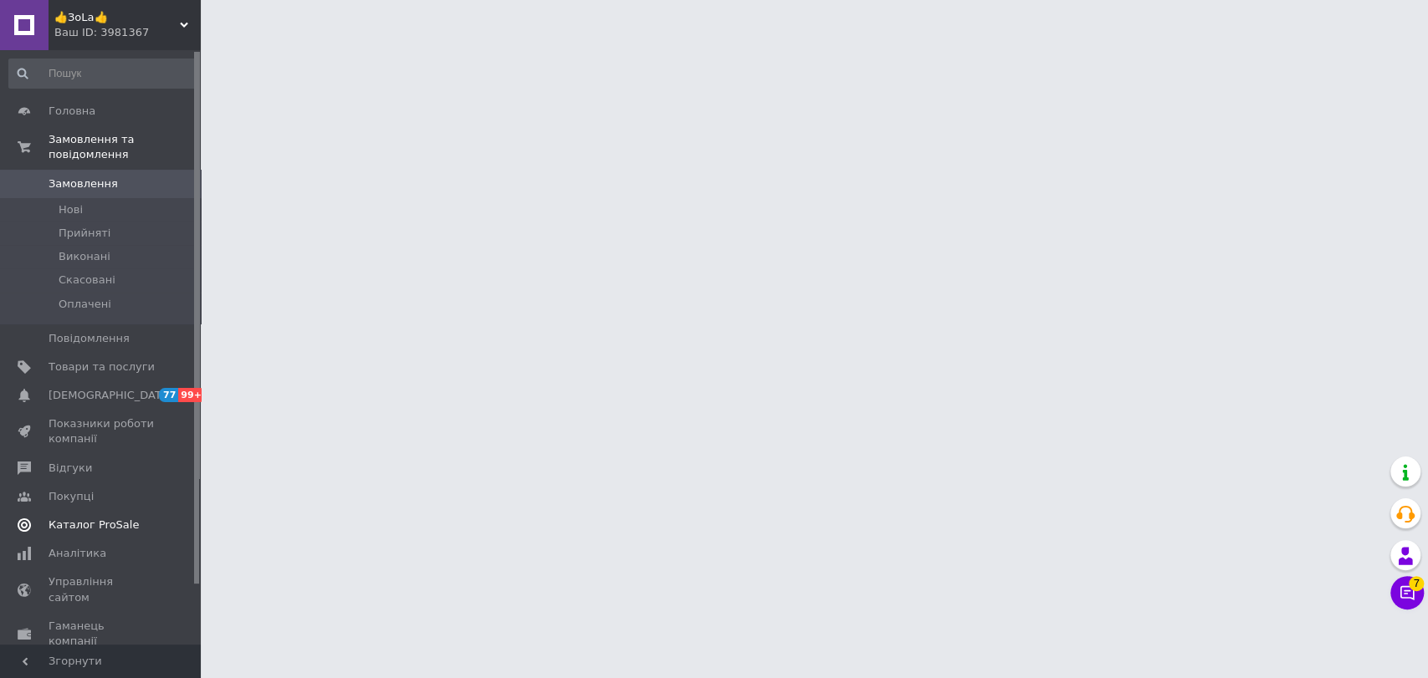
click at [73, 518] on span "Каталог ProSale" at bounding box center [94, 525] width 90 height 15
